Goal: Task Accomplishment & Management: Complete application form

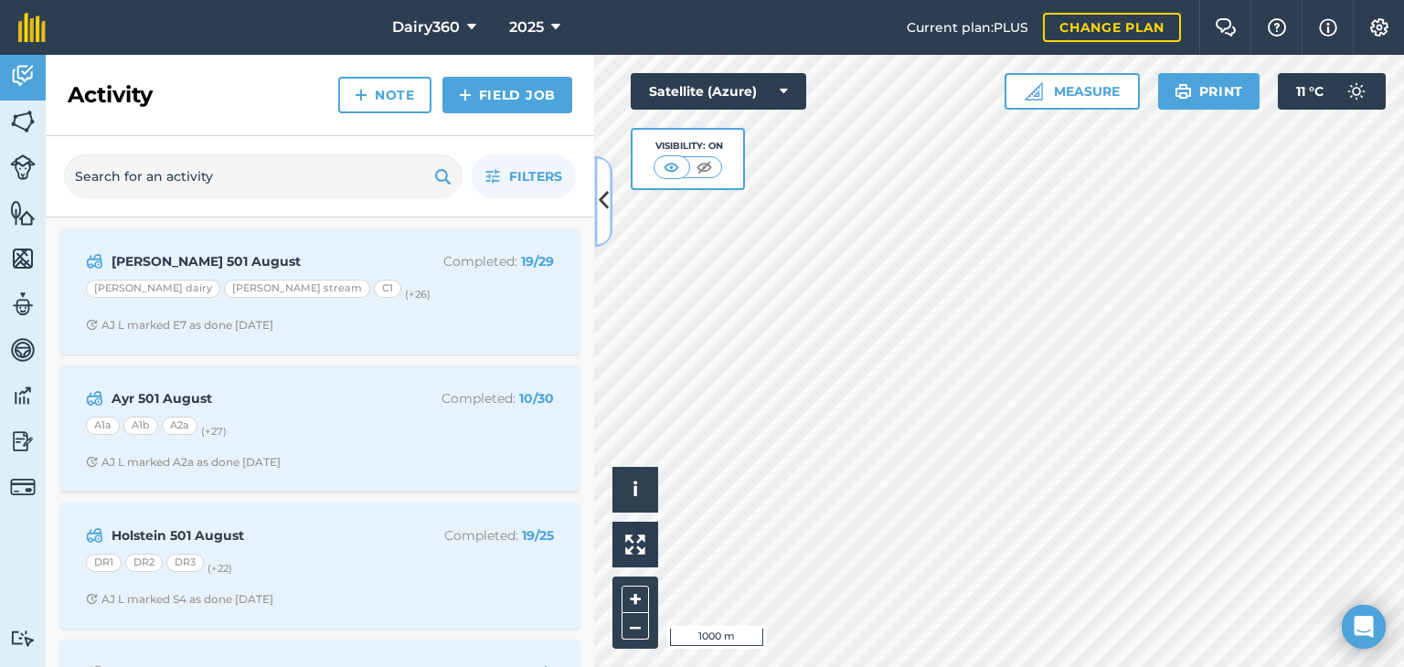
click at [601, 203] on icon at bounding box center [604, 202] width 10 height 32
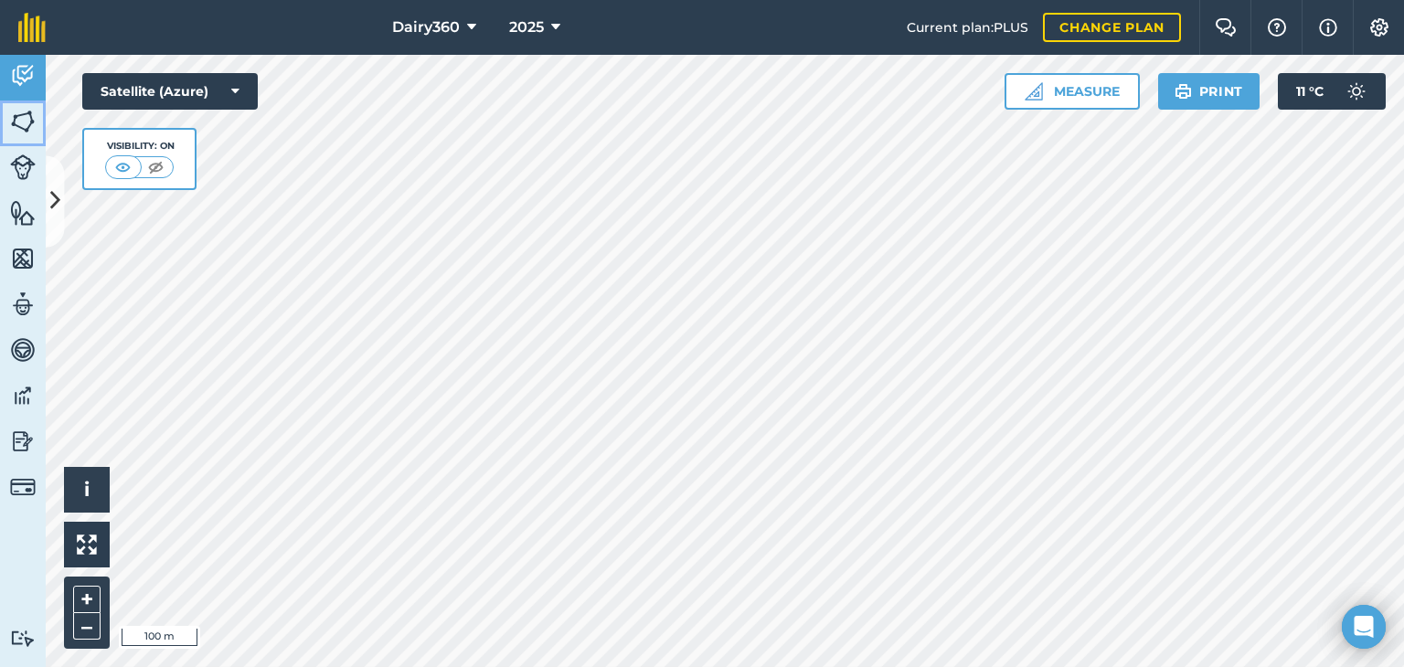
drag, startPoint x: 33, startPoint y: 120, endPoint x: 43, endPoint y: 129, distance: 13.6
click at [33, 119] on img at bounding box center [23, 121] width 26 height 27
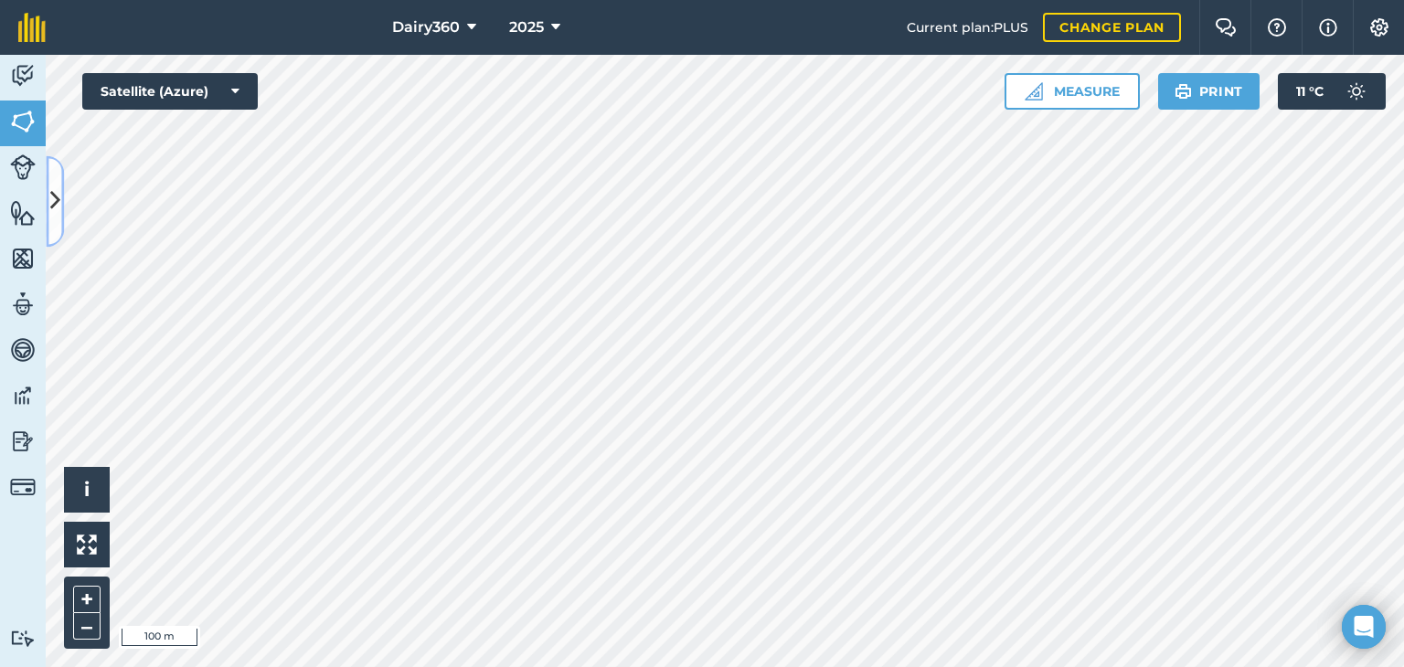
click at [55, 206] on icon at bounding box center [55, 202] width 10 height 32
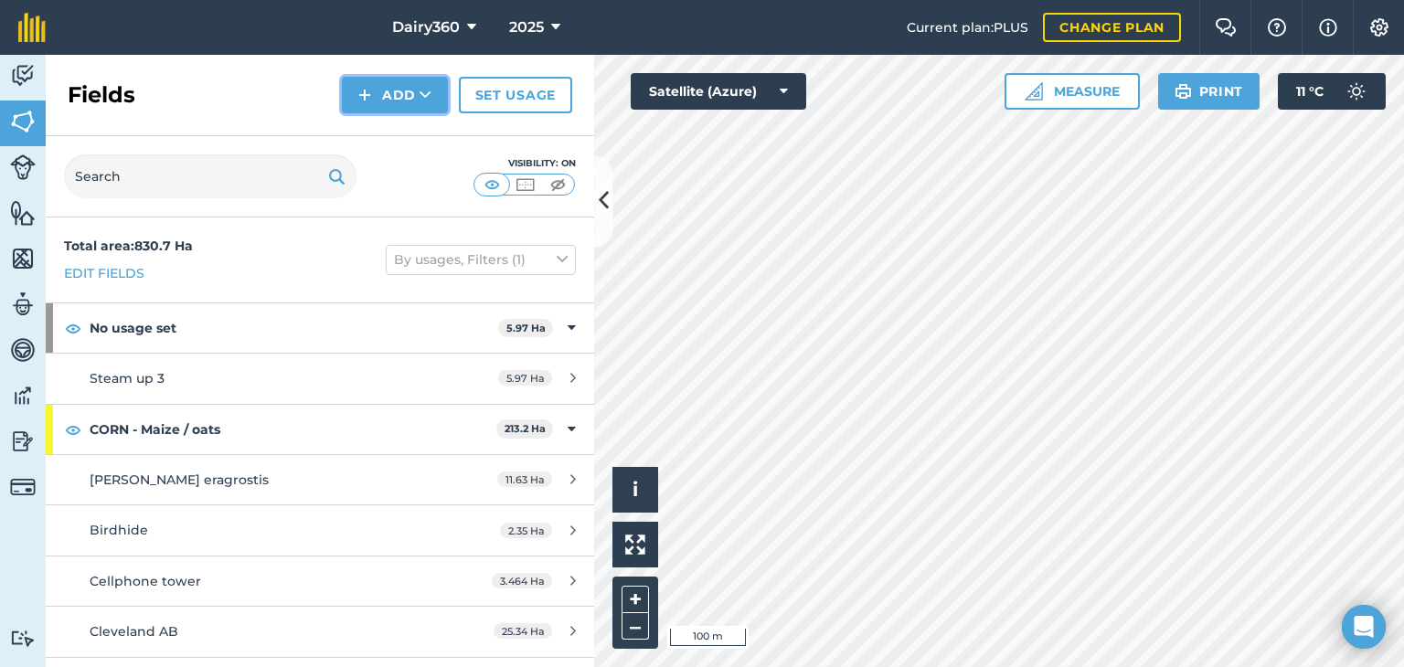
click at [388, 105] on button "Add" at bounding box center [395, 95] width 106 height 37
click at [377, 140] on link "Draw" at bounding box center [395, 136] width 101 height 40
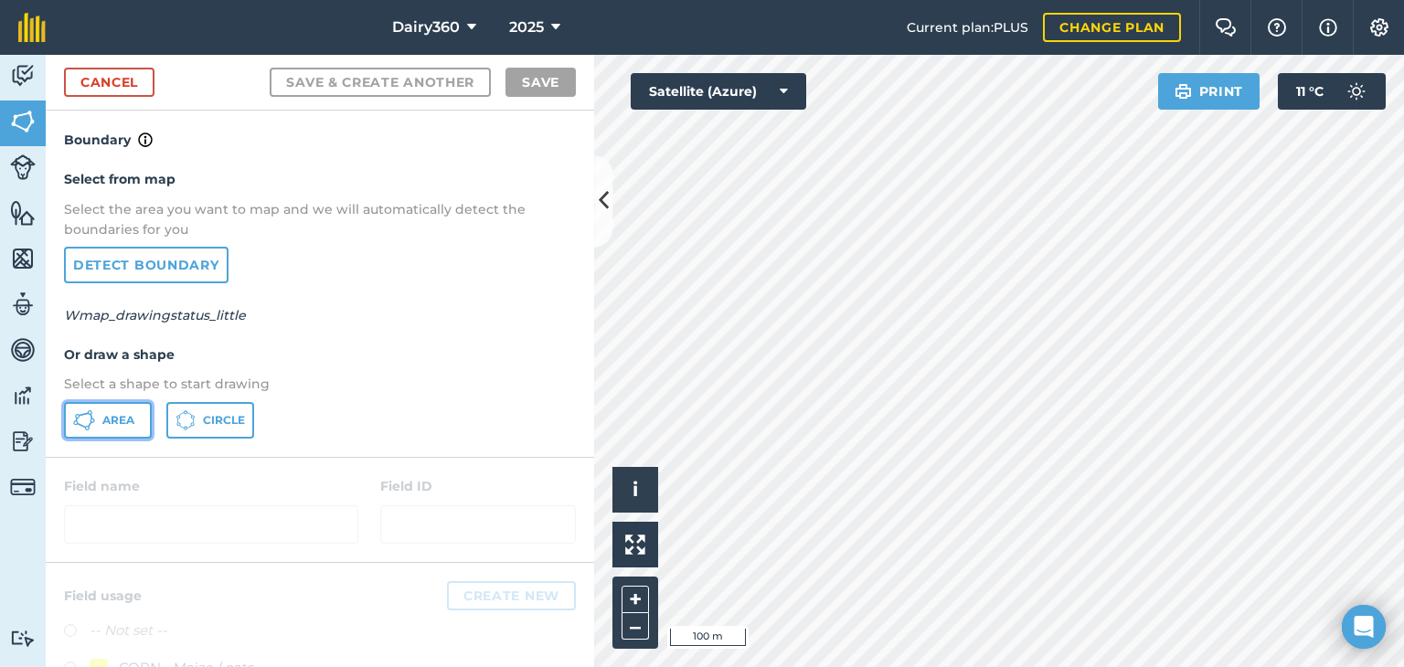
click at [128, 420] on span "Area" at bounding box center [118, 420] width 32 height 15
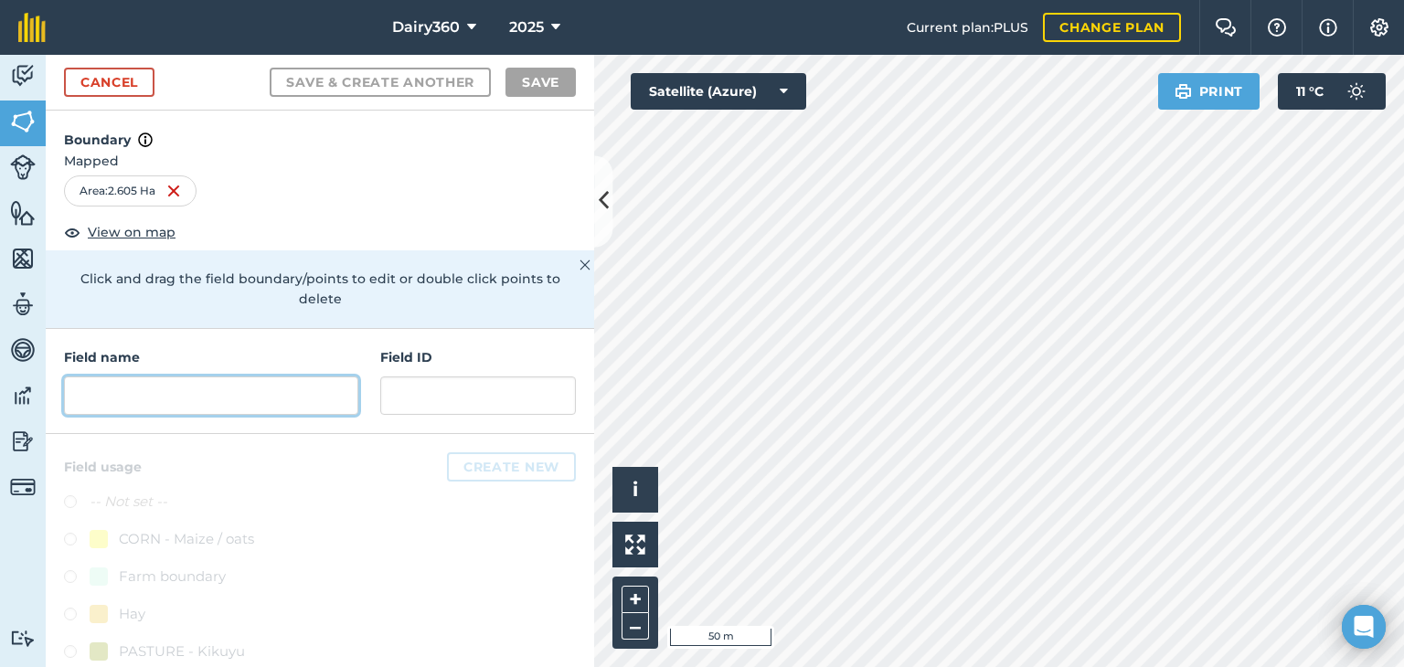
click at [116, 385] on input "text" at bounding box center [211, 396] width 294 height 38
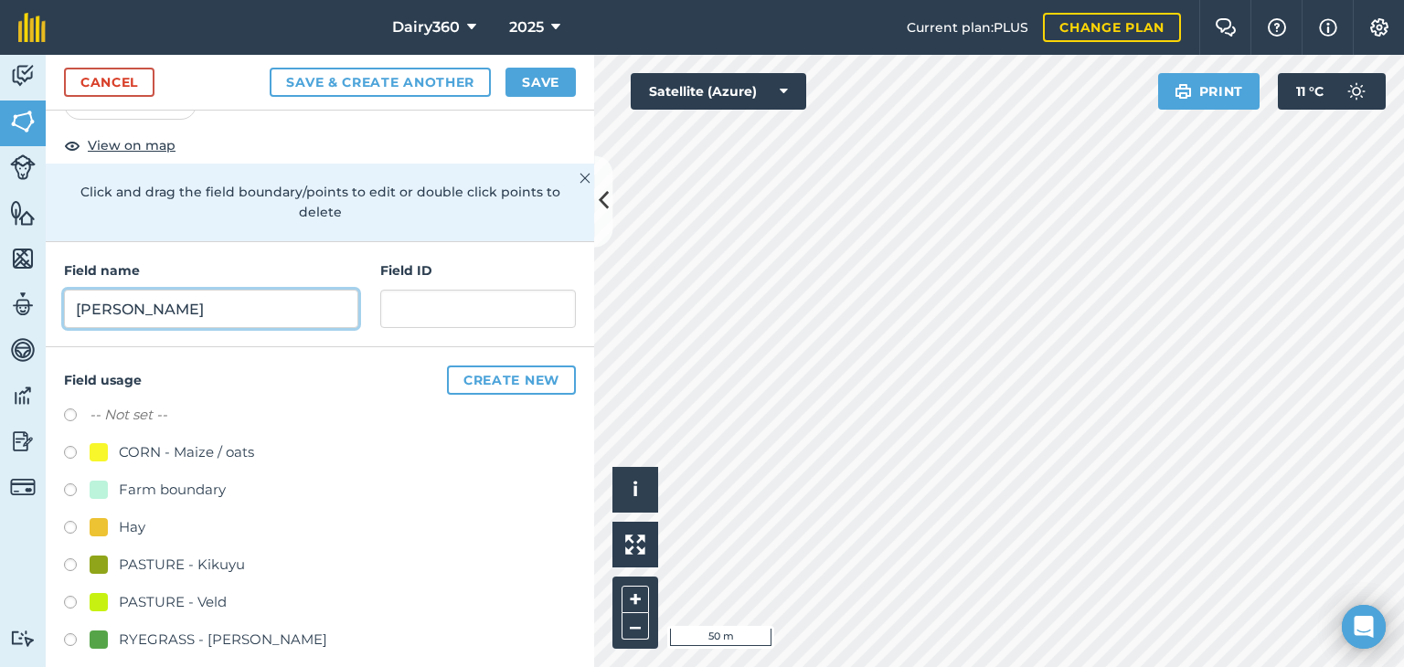
scroll to position [110, 0]
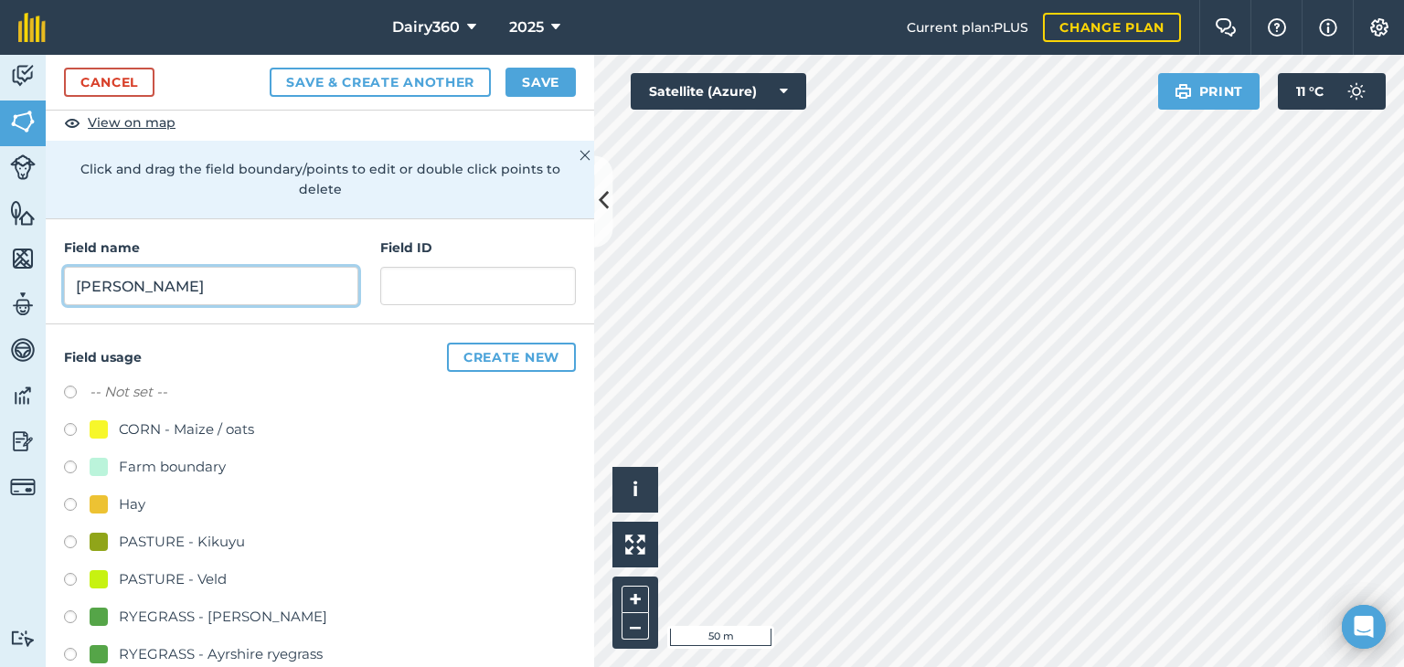
type input "[PERSON_NAME]"
click at [75, 543] on label at bounding box center [77, 545] width 26 height 18
radio input "true"
click at [537, 78] on button "Save" at bounding box center [540, 82] width 70 height 29
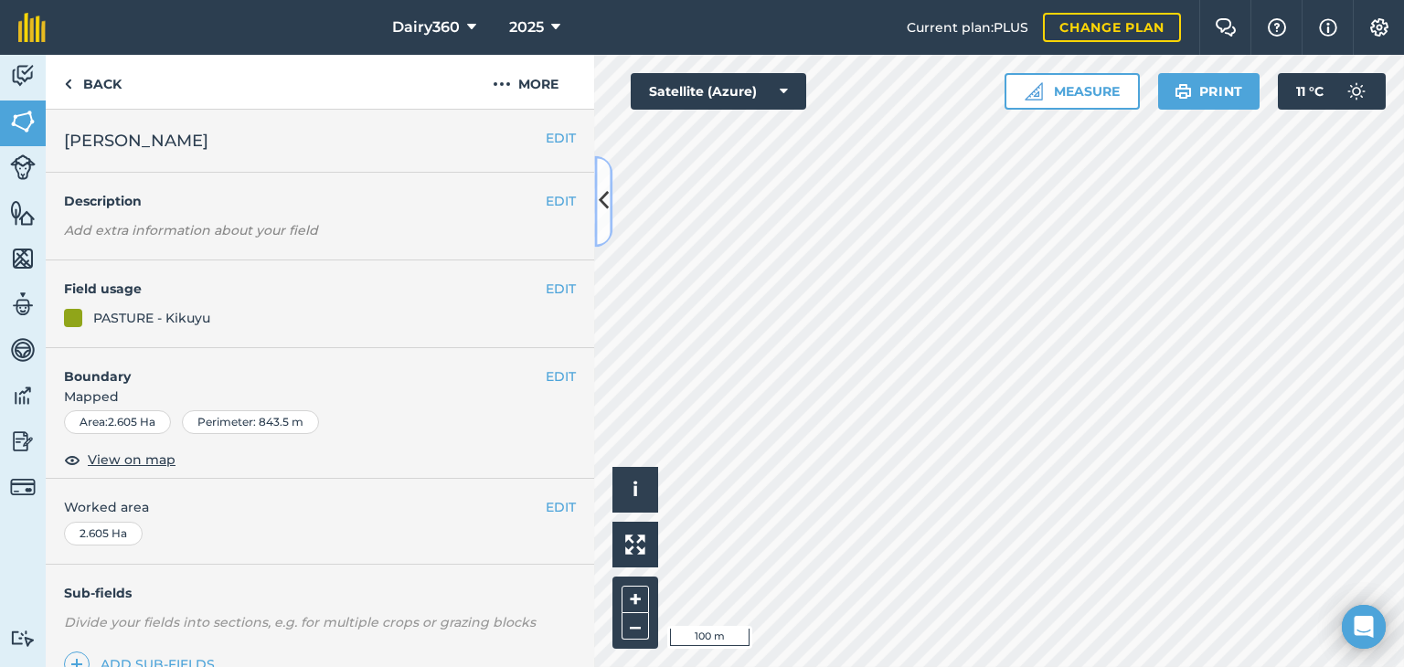
click at [596, 196] on button at bounding box center [603, 200] width 18 height 91
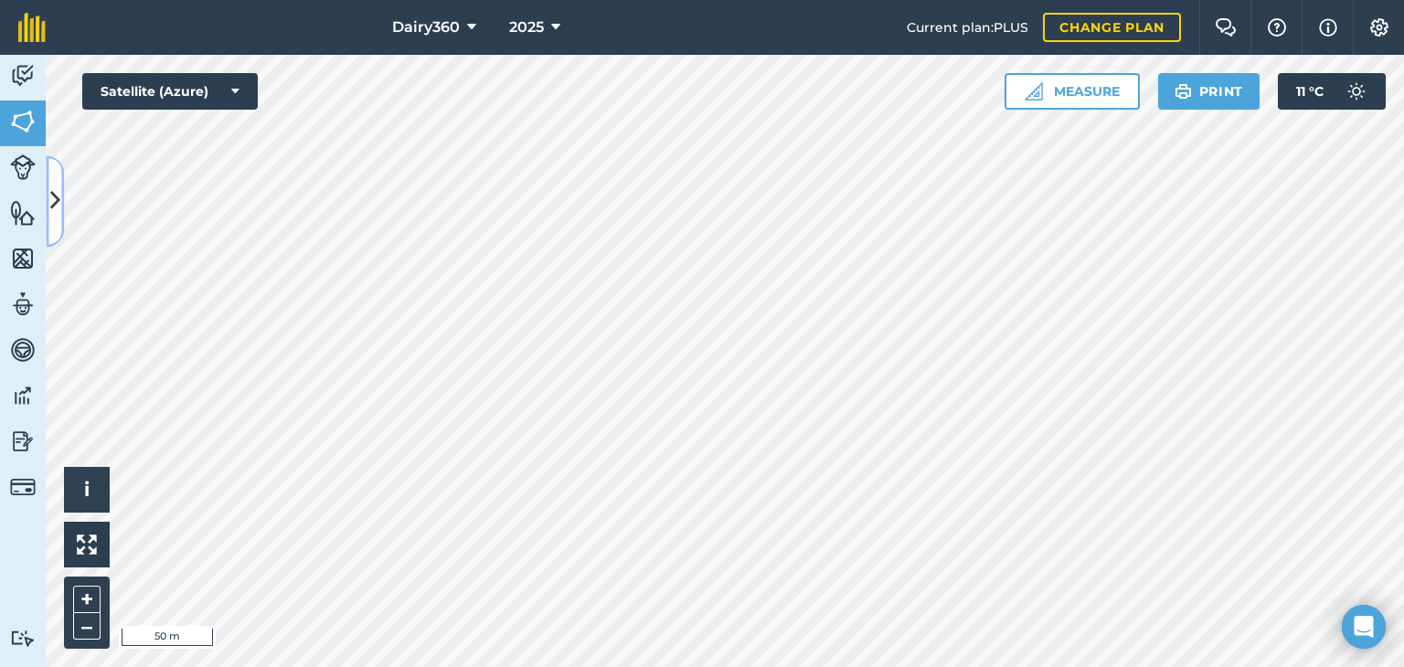
drag, startPoint x: 596, startPoint y: 196, endPoint x: 45, endPoint y: 191, distance: 551.2
click at [45, 191] on div "Activity Fields Livestock Features Maps Team Vehicles Data Reporting Billing Tu…" at bounding box center [702, 361] width 1404 height 612
click at [54, 197] on icon at bounding box center [55, 202] width 10 height 32
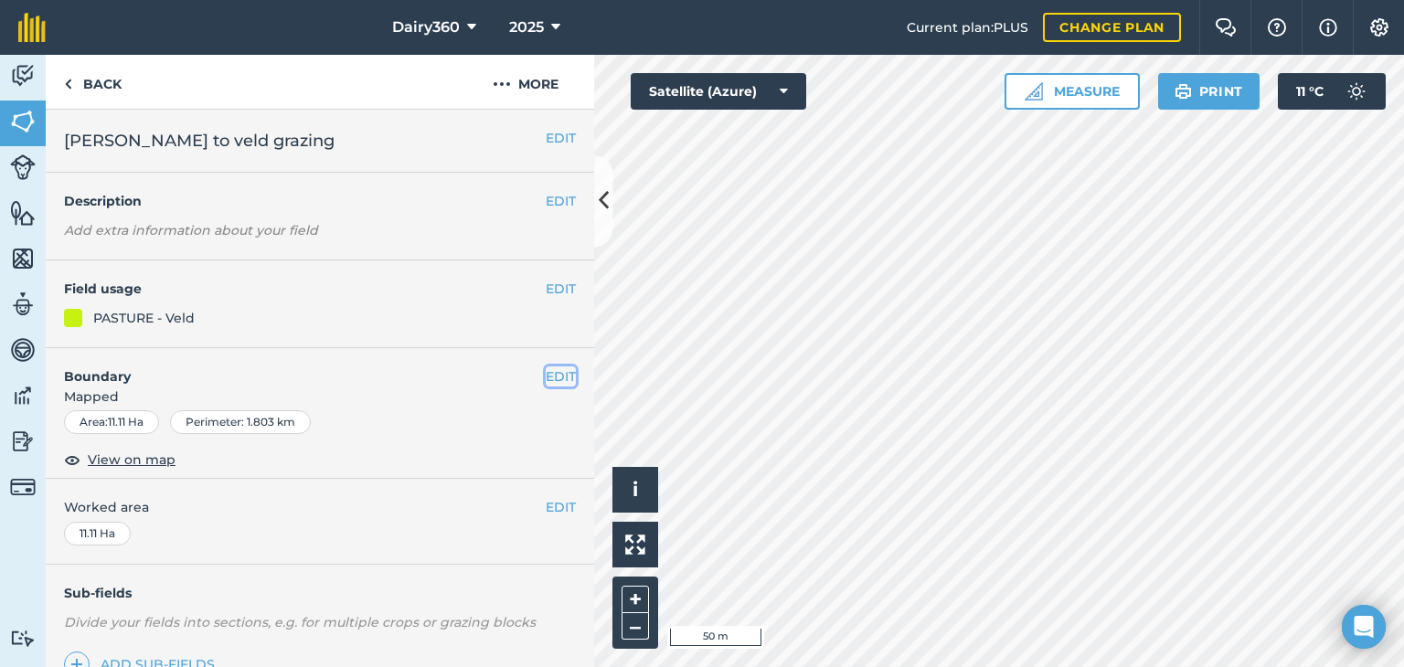
click at [546, 375] on button "EDIT" at bounding box center [561, 377] width 30 height 20
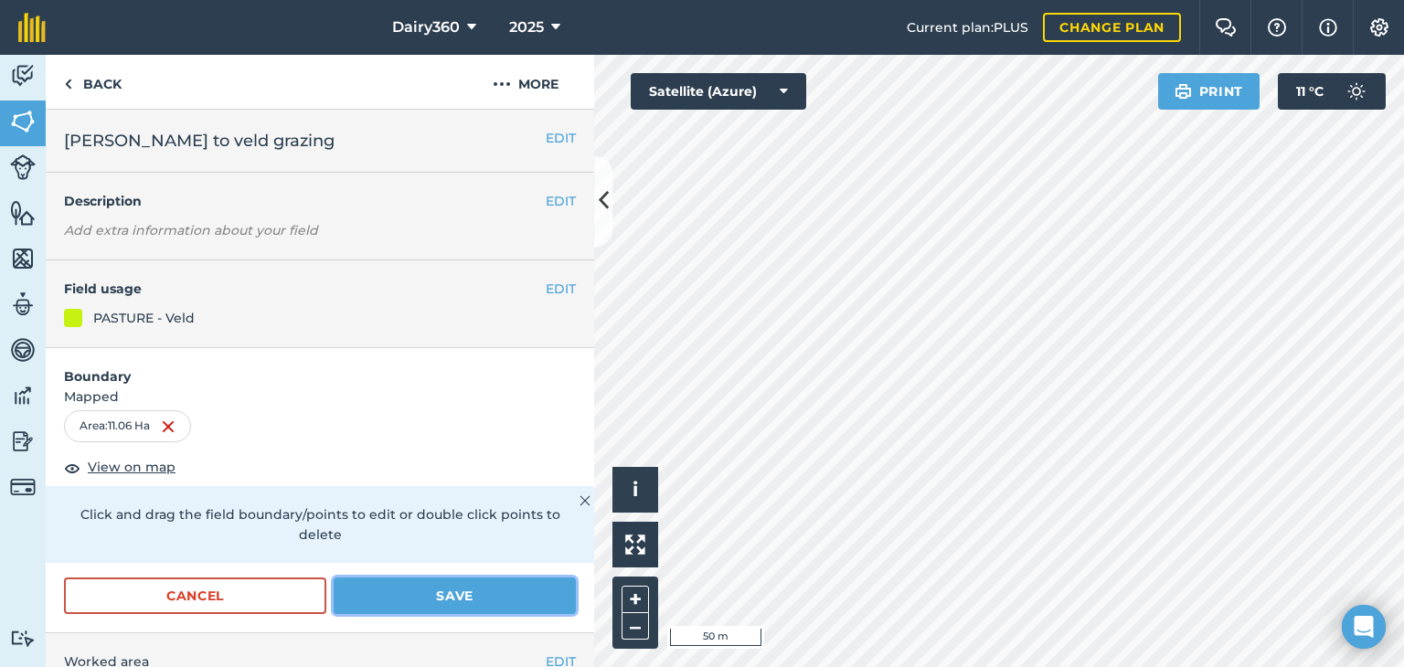
click at [408, 590] on button "Save" at bounding box center [455, 596] width 242 height 37
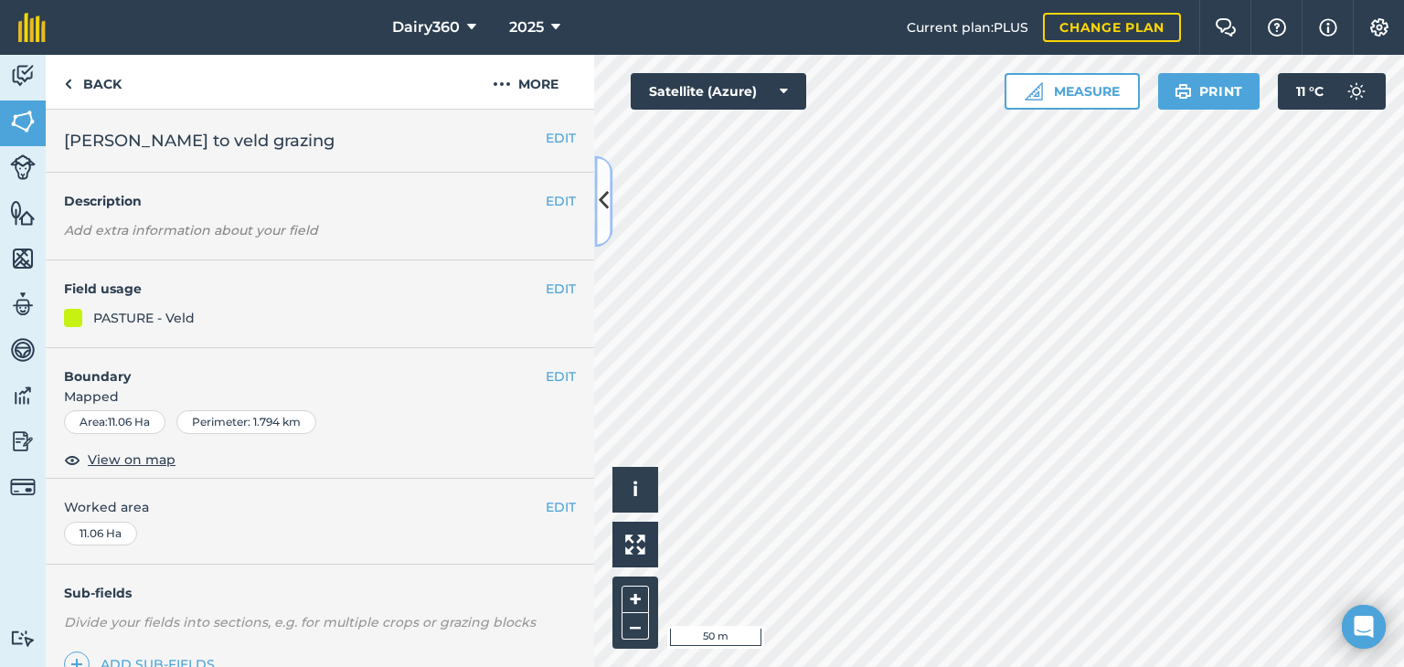
click at [603, 197] on icon at bounding box center [604, 202] width 10 height 32
